Goal: Use online tool/utility: Utilize a website feature to perform a specific function

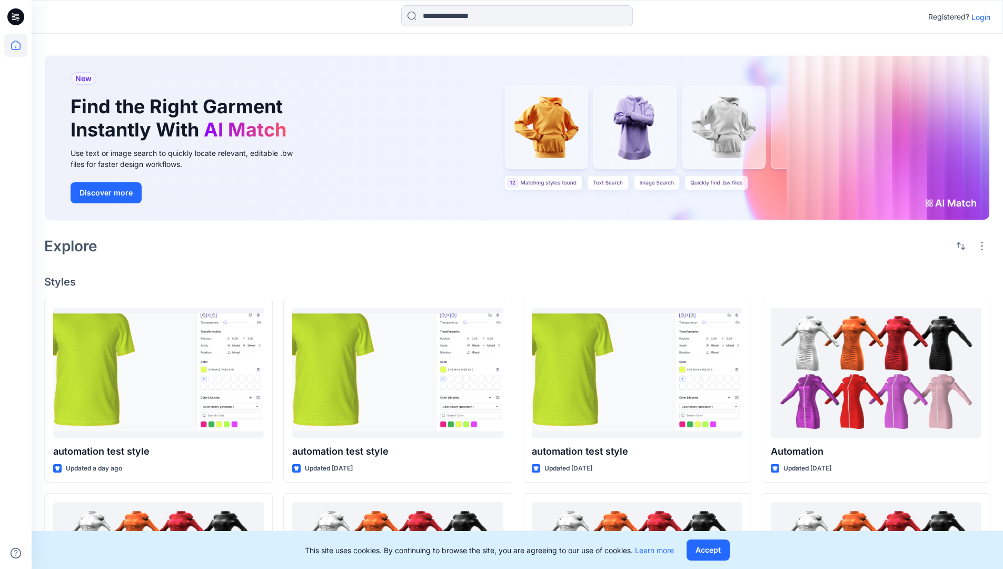
click at [978, 17] on p "Login" at bounding box center [981, 17] width 19 height 11
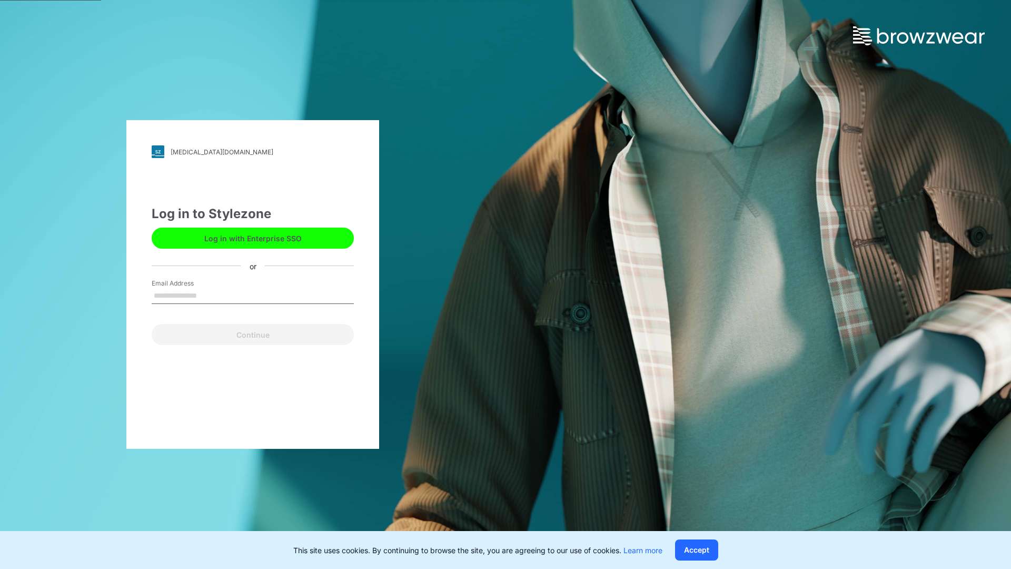
click at [208, 295] on input "Email Address" at bounding box center [253, 296] width 202 height 16
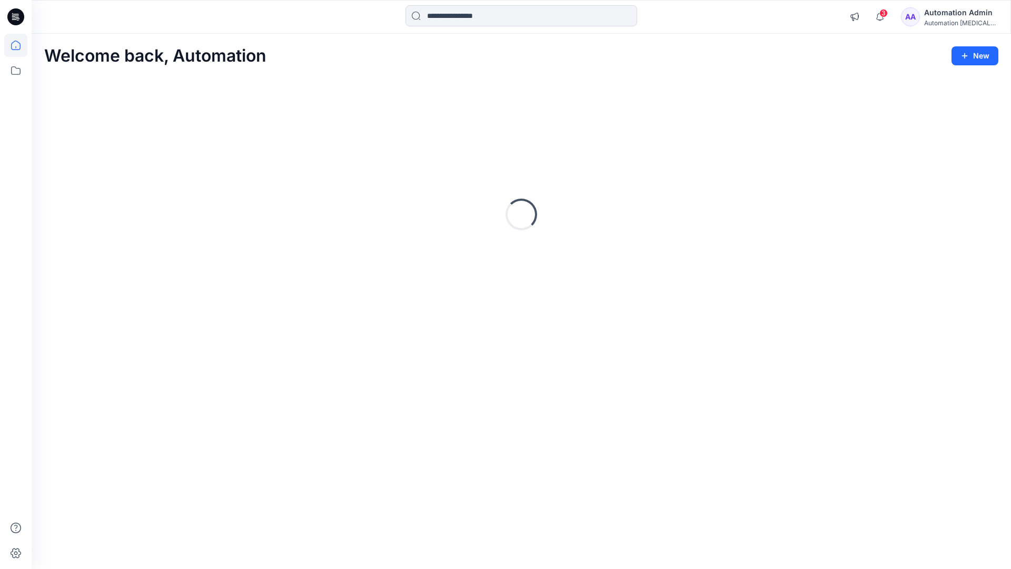
click at [20, 45] on icon at bounding box center [15, 45] width 9 height 9
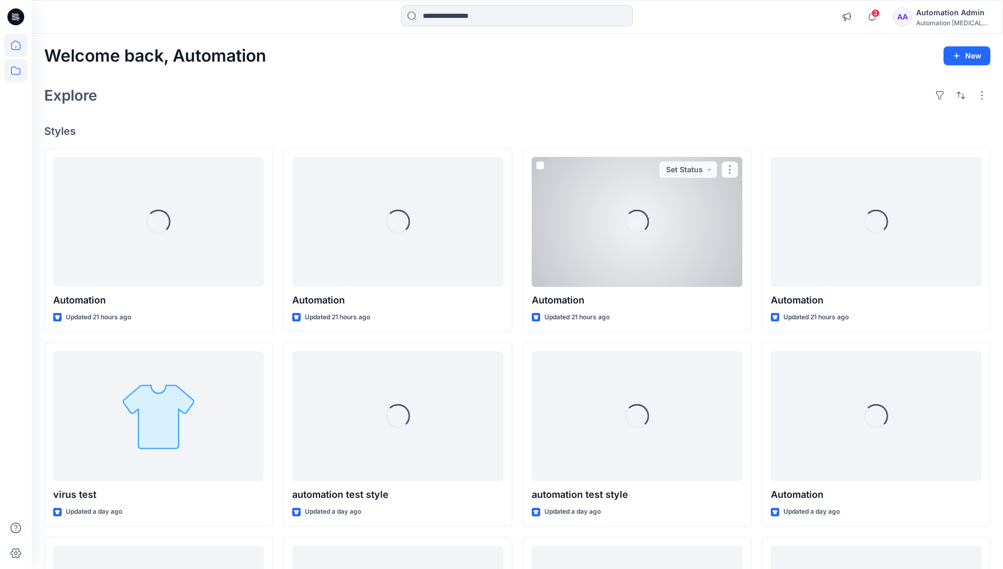
click at [18, 73] on icon at bounding box center [15, 70] width 23 height 23
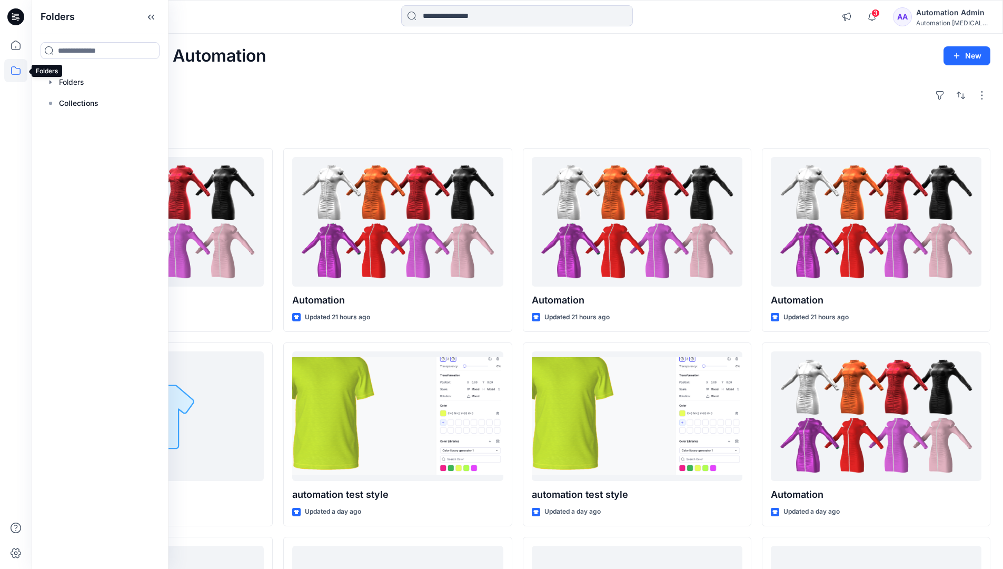
click at [370, 106] on div "Explore" at bounding box center [517, 95] width 946 height 25
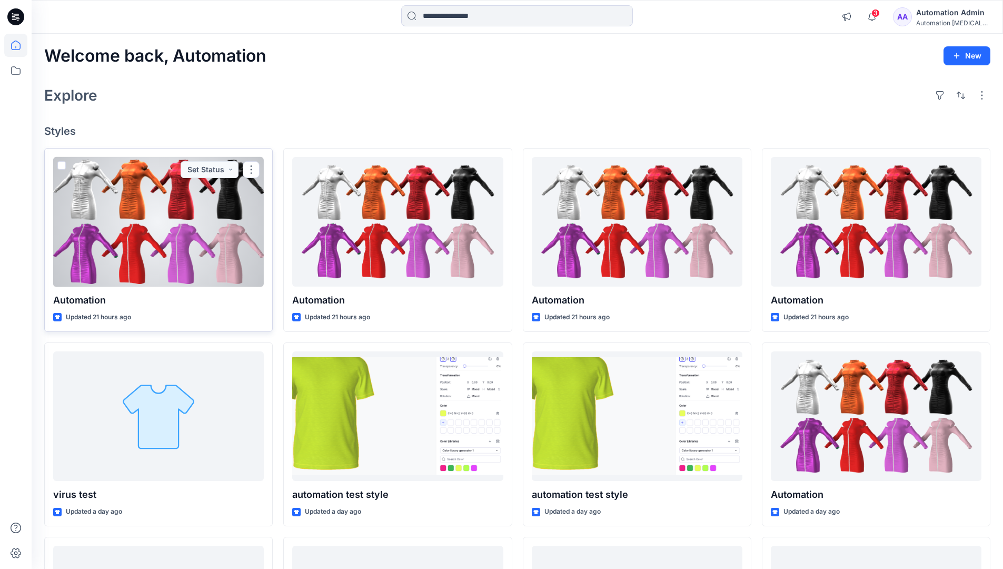
click at [63, 166] on span at bounding box center [61, 165] width 8 height 8
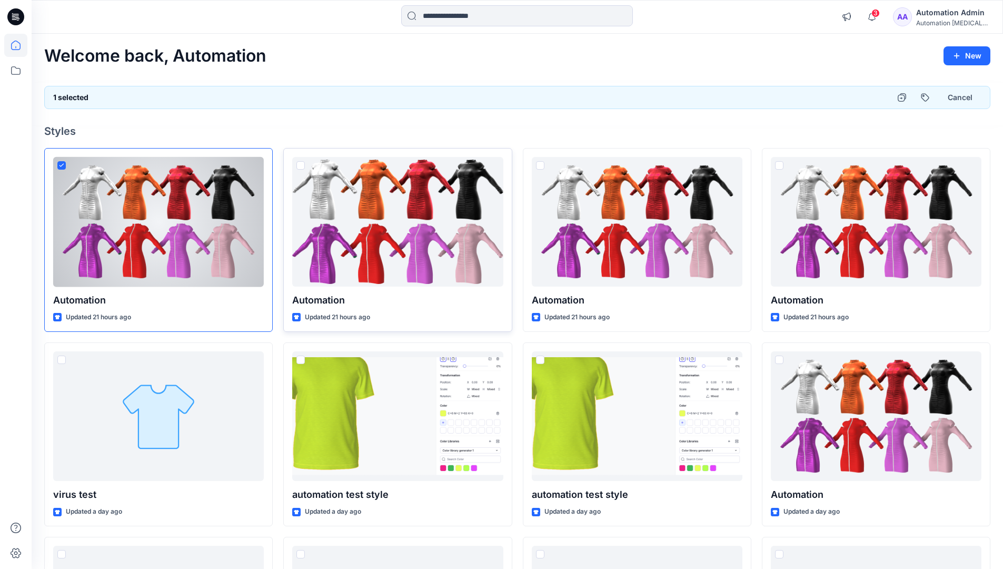
click at [302, 167] on span at bounding box center [300, 165] width 8 height 8
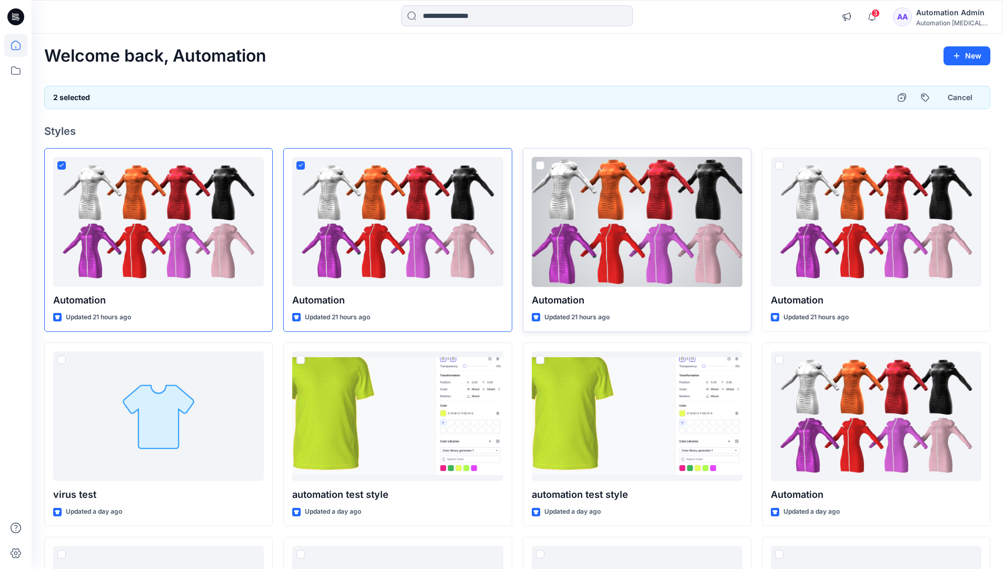
click at [541, 165] on span at bounding box center [540, 165] width 8 height 8
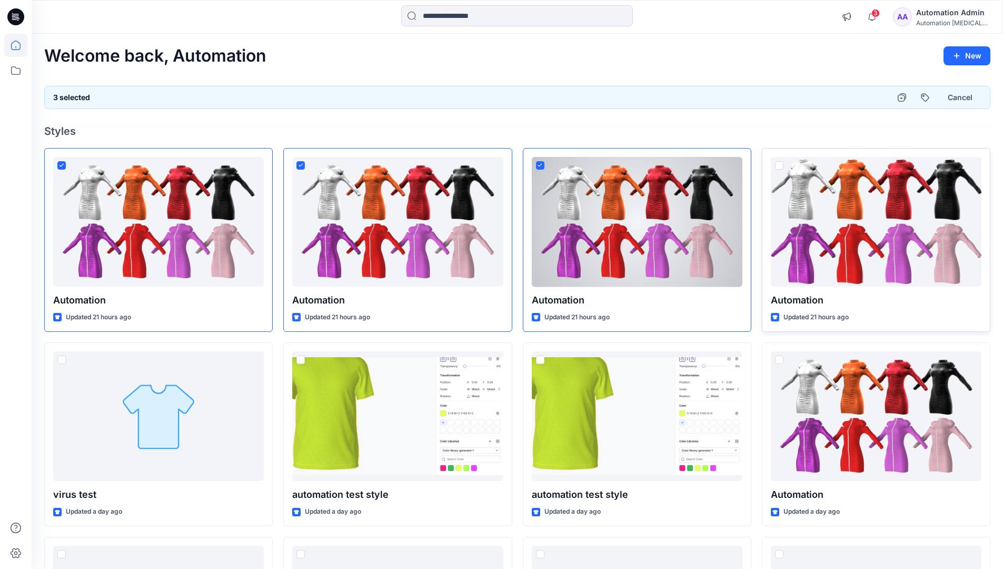
click at [779, 164] on span at bounding box center [779, 165] width 8 height 8
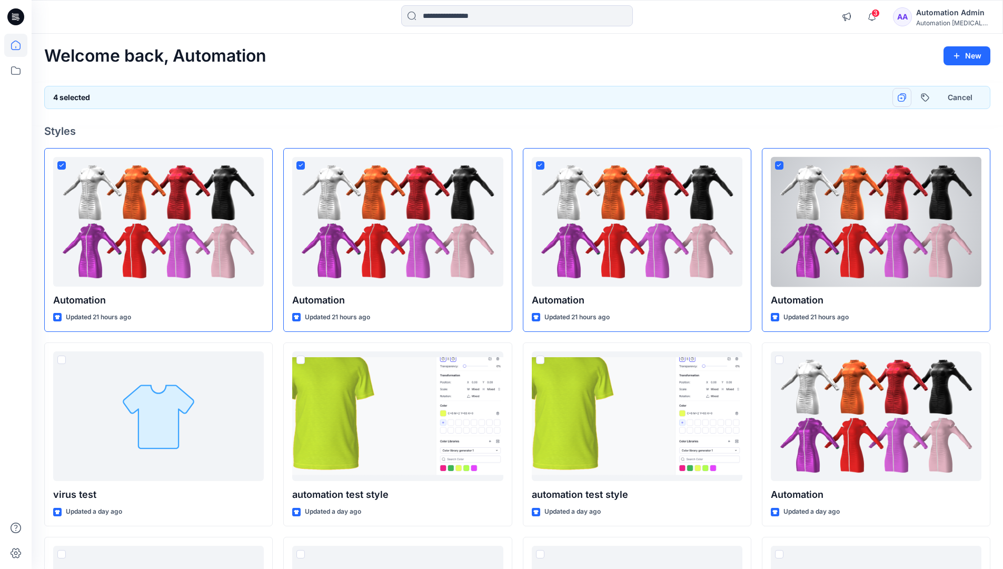
click at [902, 97] on icon "button" at bounding box center [902, 97] width 8 height 8
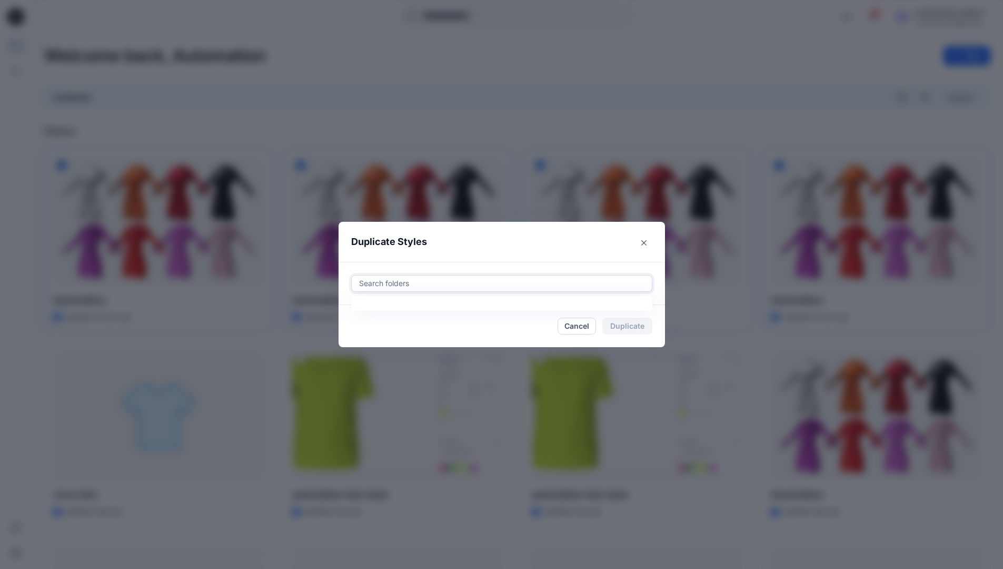
click at [404, 278] on div at bounding box center [502, 283] width 288 height 13
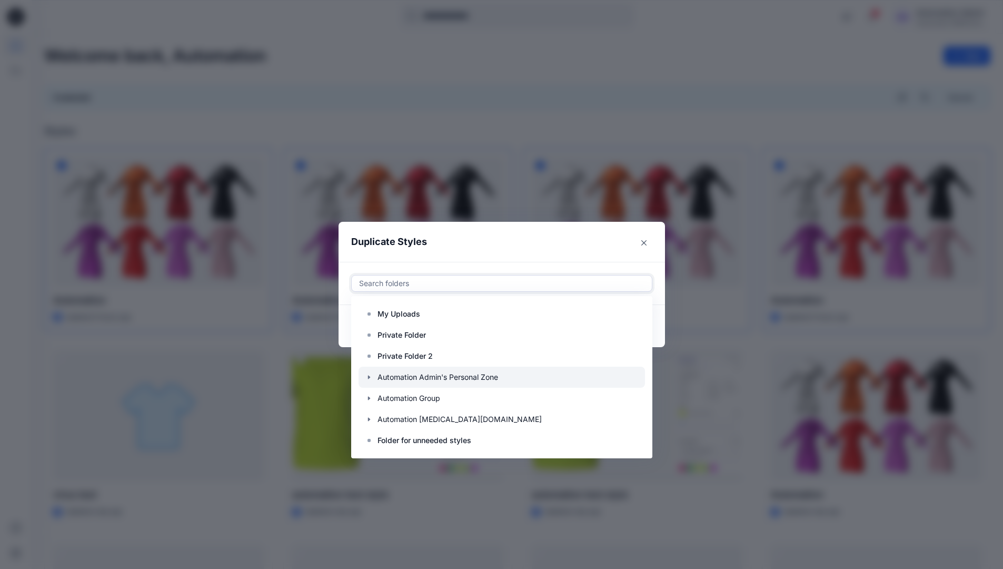
click at [373, 375] on icon "button" at bounding box center [369, 377] width 8 height 8
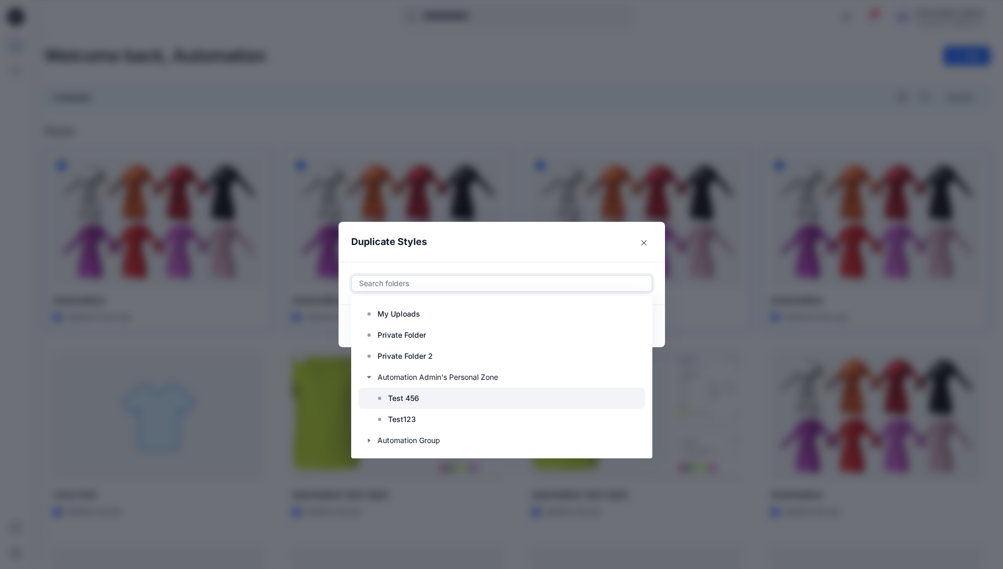
click at [404, 395] on p "Test 456" at bounding box center [403, 398] width 31 height 13
click at [533, 241] on header "Duplicate Styles" at bounding box center [491, 242] width 305 height 40
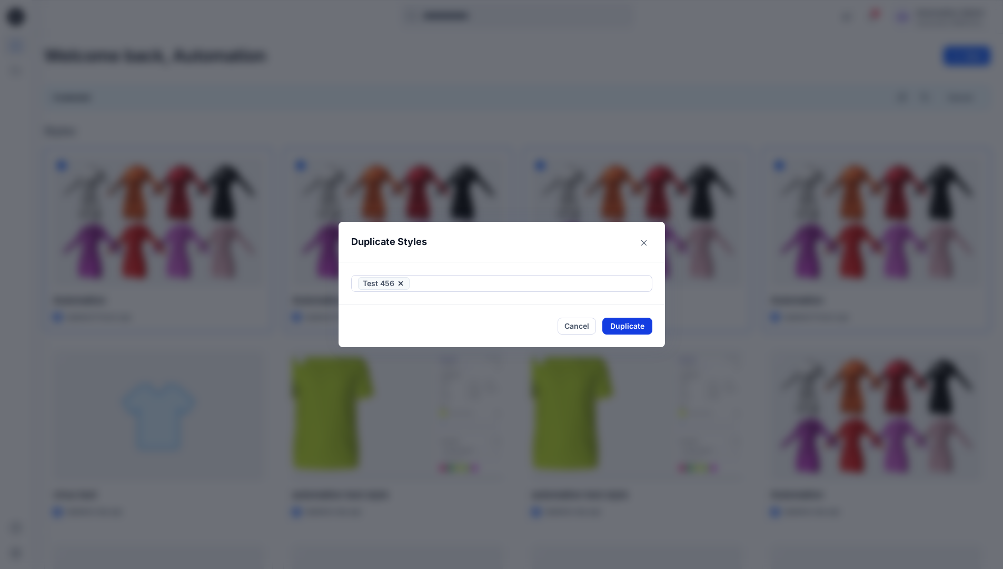
click at [633, 331] on button "Duplicate" at bounding box center [627, 326] width 50 height 17
click at [579, 326] on div "Cancel Loading..." at bounding box center [501, 326] width 301 height 18
